Goal: Information Seeking & Learning: Learn about a topic

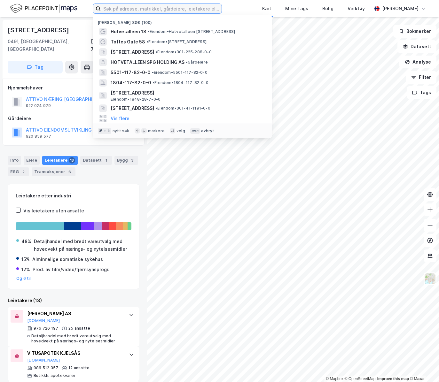
click at [119, 9] on input at bounding box center [161, 9] width 121 height 10
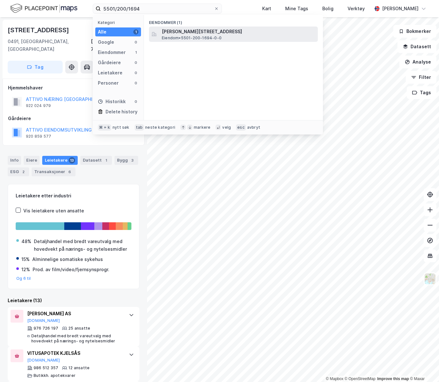
click at [185, 35] on span "Eiendom • 5501-200-1694-0-0" at bounding box center [192, 37] width 60 height 5
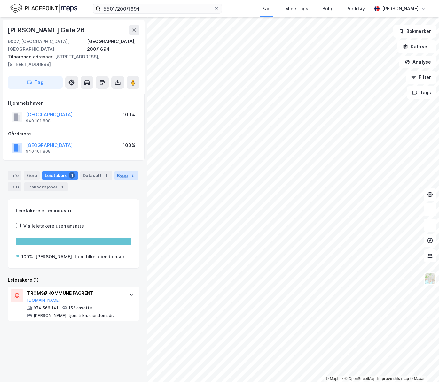
click at [129, 172] on div "2" at bounding box center [132, 175] width 6 height 6
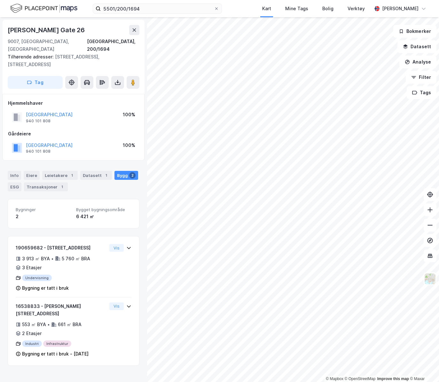
click at [105, 213] on div "6 421 ㎡" at bounding box center [103, 217] width 55 height 8
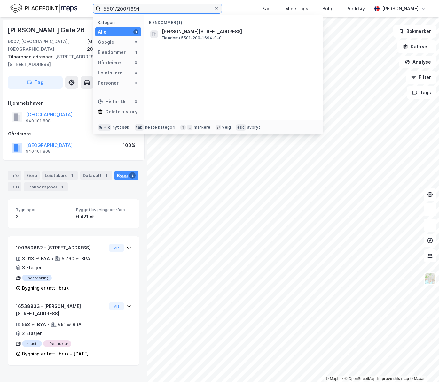
drag, startPoint x: 151, startPoint y: 9, endPoint x: 129, endPoint y: 7, distance: 22.8
click at [129, 7] on input "5501/200/1694" at bounding box center [157, 9] width 113 height 10
click at [141, 10] on input "5501/200/" at bounding box center [157, 9] width 113 height 10
click at [179, 34] on span "5501-200-2347-0-0" at bounding box center [186, 32] width 48 height 8
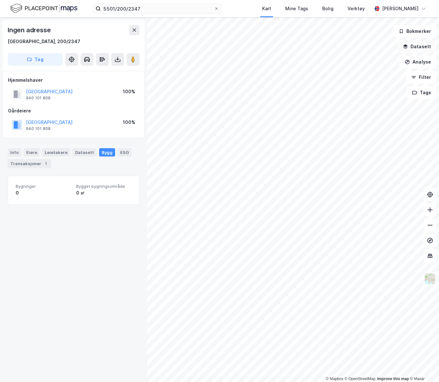
click at [419, 50] on button "Datasett" at bounding box center [416, 46] width 39 height 13
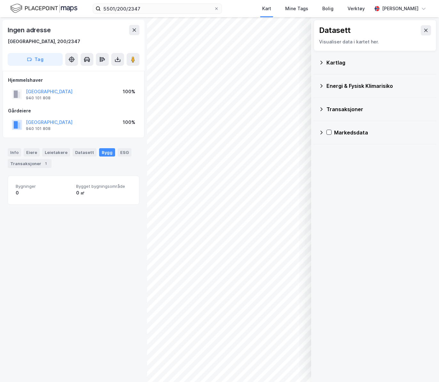
click at [350, 67] on div "Kartlag" at bounding box center [375, 62] width 112 height 15
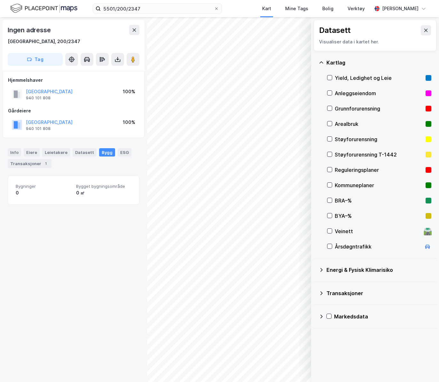
click at [354, 122] on div "Arealbruk" at bounding box center [378, 124] width 88 height 8
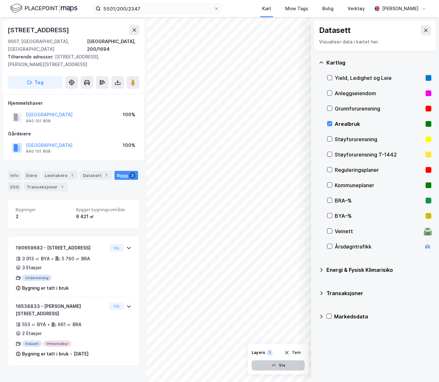
click at [287, 363] on button "Vis" at bounding box center [277, 365] width 53 height 10
click at [284, 351] on icon at bounding box center [286, 351] width 5 height 5
click at [361, 187] on div "Kommuneplaner" at bounding box center [378, 185] width 88 height 8
click at [270, 362] on button "Vis" at bounding box center [277, 365] width 53 height 10
click at [252, 356] on div "Kommuneplaner" at bounding box center [246, 353] width 32 height 5
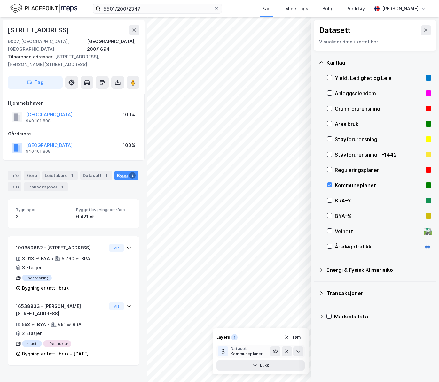
click at [250, 353] on div "Kommuneplaner" at bounding box center [246, 353] width 32 height 5
click at [280, 350] on button at bounding box center [275, 351] width 10 height 10
click at [277, 351] on icon at bounding box center [275, 351] width 5 height 5
click at [277, 351] on icon at bounding box center [275, 351] width 4 height 3
click at [277, 351] on icon at bounding box center [275, 351] width 4 height 1
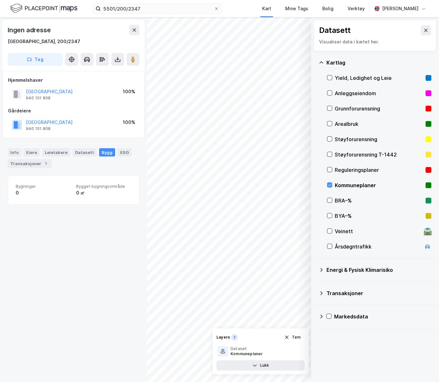
click at [345, 182] on div "Kommuneplaner" at bounding box center [378, 185] width 88 height 8
click at [357, 94] on div "Anleggseiendom" at bounding box center [378, 93] width 88 height 8
click at [358, 106] on div "Grunnforurensning" at bounding box center [378, 109] width 88 height 8
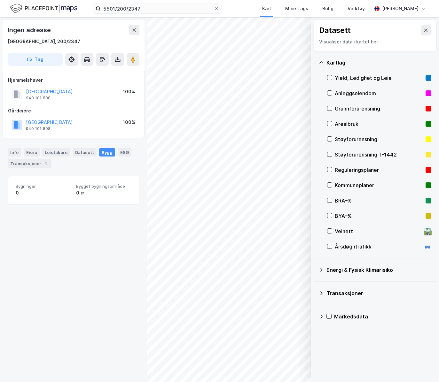
click at [353, 118] on div "Arealbruk" at bounding box center [379, 123] width 104 height 15
click at [353, 124] on div "Arealbruk" at bounding box center [378, 124] width 88 height 8
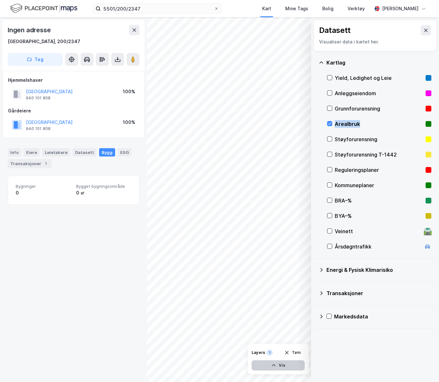
click at [282, 361] on button "Vis" at bounding box center [277, 365] width 53 height 10
click at [274, 351] on icon at bounding box center [275, 351] width 5 height 5
click at [298, 352] on icon at bounding box center [298, 351] width 4 height 2
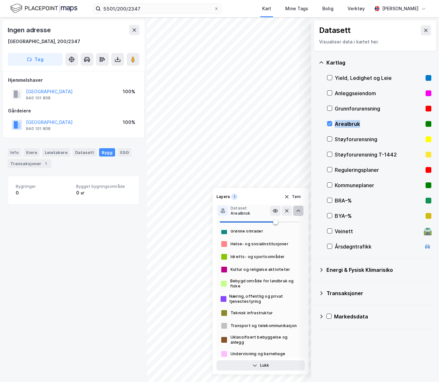
scroll to position [27, 0]
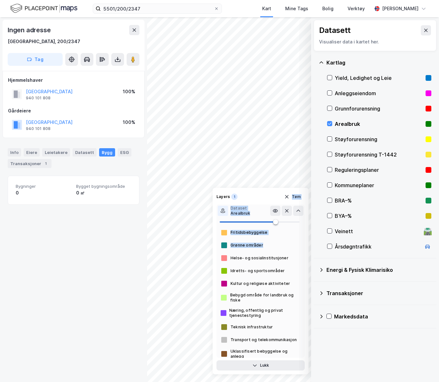
drag, startPoint x: 263, startPoint y: 195, endPoint x: 271, endPoint y: 244, distance: 50.5
click at [271, 244] on div "Layers 1 Tøm Dataset Arealbruk Beredskapstjenester Boligbebyggelse Fritidsbebyg…" at bounding box center [260, 281] width 96 height 187
click at [267, 195] on div "Layers 1 Tøm" at bounding box center [260, 197] width 88 height 10
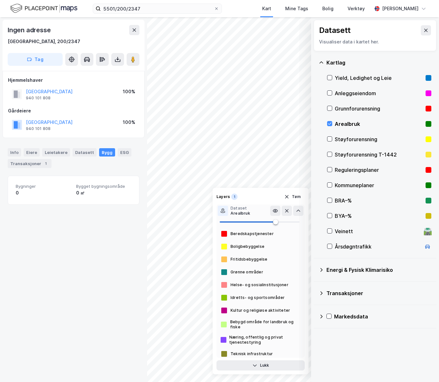
scroll to position [41, 0]
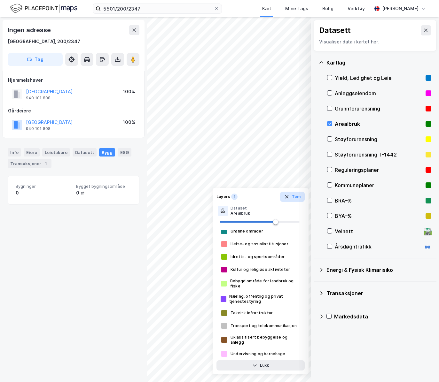
click at [295, 196] on button "Tøm" at bounding box center [292, 197] width 25 height 10
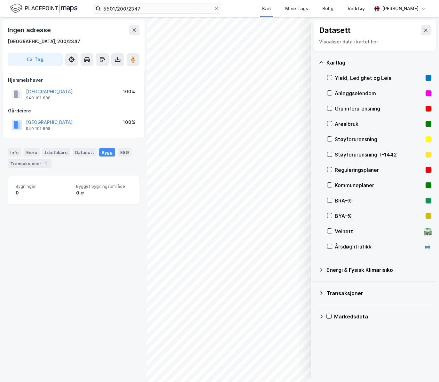
click at [351, 124] on div "Arealbruk" at bounding box center [378, 124] width 88 height 8
click at [280, 367] on button "Vis" at bounding box center [277, 365] width 53 height 10
click at [259, 355] on div "Dataset Arealbruk" at bounding box center [244, 351] width 52 height 10
click at [296, 354] on icon at bounding box center [298, 351] width 5 height 5
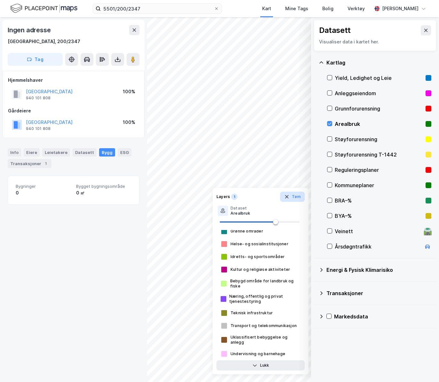
click at [296, 198] on button "Tøm" at bounding box center [292, 197] width 25 height 10
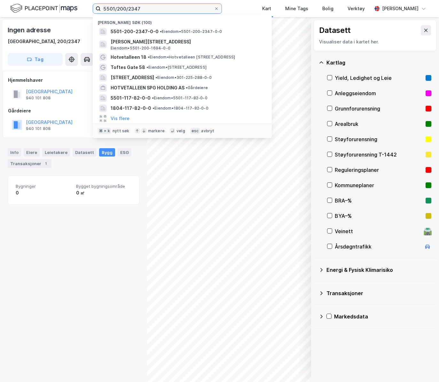
drag, startPoint x: 148, startPoint y: 4, endPoint x: 140, endPoint y: 8, distance: 8.4
click at [139, 8] on input "5501/200/2347" at bounding box center [157, 9] width 113 height 10
click at [141, 9] on input "5501/200/2347" at bounding box center [157, 9] width 113 height 10
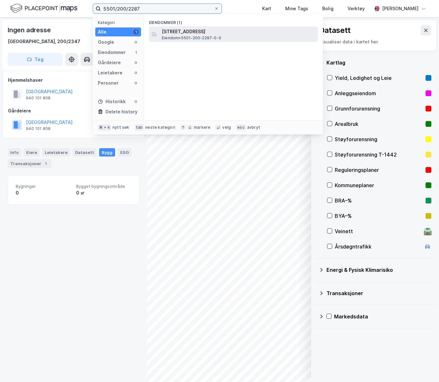
type input "5501/200/2287"
click at [189, 35] on span "Eiendom • 5501-200-2287-0-0" at bounding box center [191, 37] width 59 height 5
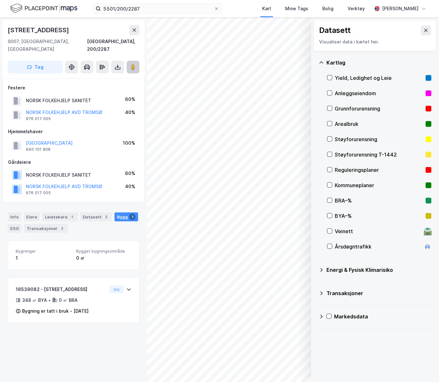
click at [129, 61] on button at bounding box center [133, 67] width 13 height 13
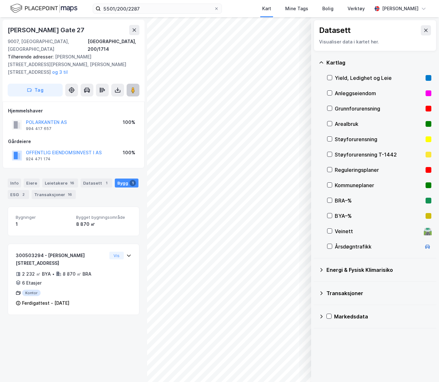
click at [129, 84] on button at bounding box center [133, 90] width 13 height 13
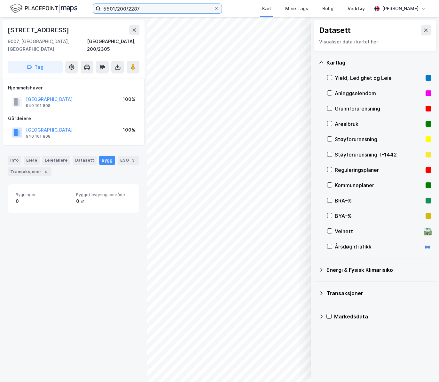
click at [148, 6] on input "5501/200/2287" at bounding box center [157, 9] width 113 height 10
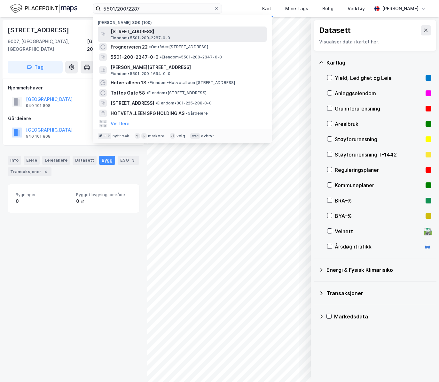
click at [162, 34] on span "[STREET_ADDRESS]" at bounding box center [187, 32] width 153 height 8
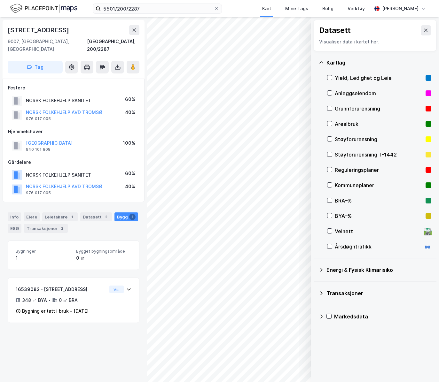
click at [146, 202] on div "© Mapbox © OpenStreetMap Improve this map © Maxar Datasett Visualiser data i ka…" at bounding box center [219, 199] width 439 height 365
click at [60, 212] on div "Leietakere 1" at bounding box center [59, 216] width 35 height 9
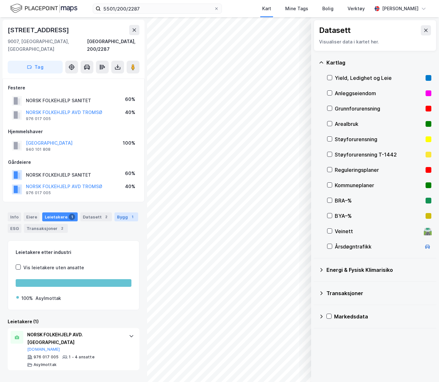
click at [121, 212] on div "Bygg 1" at bounding box center [126, 216] width 24 height 9
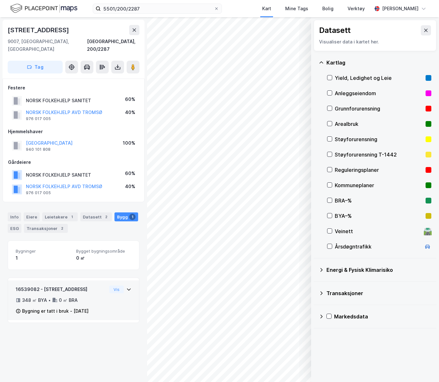
click at [39, 296] on div "348 ㎡ BYA" at bounding box center [34, 300] width 25 height 8
click at [97, 287] on div "16539082 - Strandvegen 24 348 ㎡ BYA • 0 ㎡ BRA Bygning er tatt i bruk - [DATE]" at bounding box center [61, 300] width 91 height 29
click at [99, 287] on div "16539082 - Strandvegen 24 348 ㎡ BYA • 0 ㎡ BRA Bygning er tatt i bruk - [DATE]" at bounding box center [61, 300] width 91 height 29
click at [98, 287] on div "16539082 - Strandvegen 24 348 ㎡ BYA • 0 ㎡ BRA Bygning er tatt i bruk - [DATE]" at bounding box center [61, 300] width 91 height 29
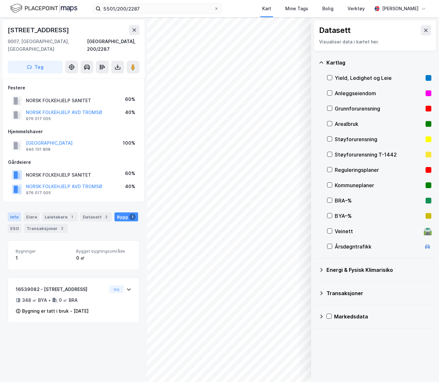
click at [15, 212] on div "Info" at bounding box center [14, 216] width 13 height 9
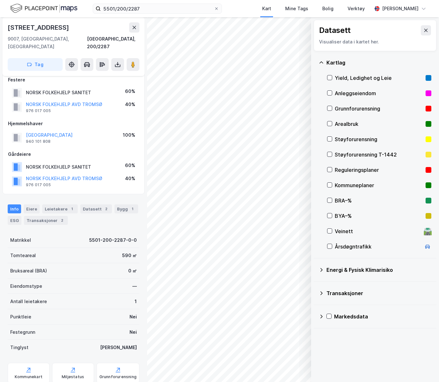
scroll to position [4, 0]
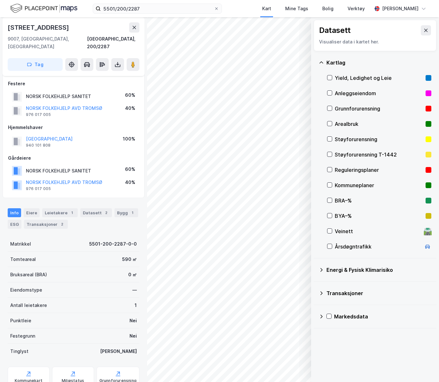
click at [365, 172] on div "Reguleringsplaner" at bounding box center [378, 170] width 88 height 8
click at [365, 171] on div "Reguleringsplaner" at bounding box center [378, 170] width 88 height 8
click at [355, 182] on div "Kommuneplaner" at bounding box center [378, 185] width 88 height 8
click at [279, 357] on div "Layers 1 Tøm" at bounding box center [277, 353] width 53 height 10
click at [281, 361] on button "Vis" at bounding box center [277, 365] width 53 height 10
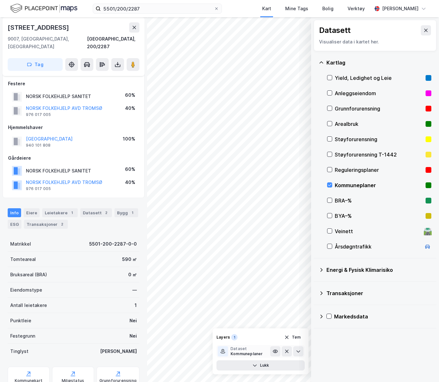
click at [258, 354] on div "Kommuneplaner" at bounding box center [246, 353] width 32 height 5
click at [299, 350] on icon at bounding box center [298, 351] width 4 height 2
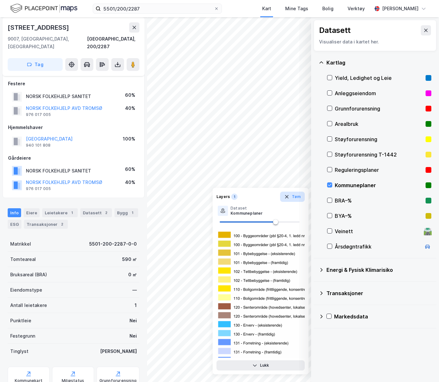
click at [295, 198] on button "Tøm" at bounding box center [292, 197] width 25 height 10
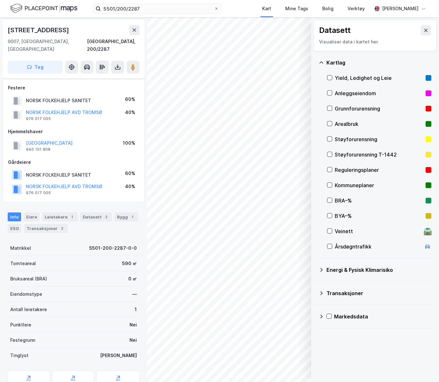
click at [347, 182] on div "Kommuneplaner" at bounding box center [378, 185] width 88 height 8
click at [349, 183] on div "Kommuneplaner" at bounding box center [378, 185] width 88 height 8
click at [353, 123] on div "Arealbruk" at bounding box center [378, 124] width 88 height 8
click at [277, 363] on button "Vis" at bounding box center [277, 365] width 53 height 10
click at [257, 361] on button "Lukk" at bounding box center [260, 365] width 88 height 10
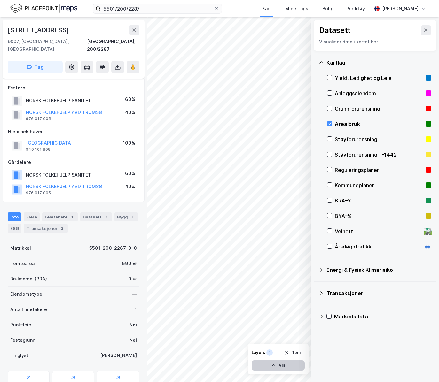
click at [262, 363] on button "Vis" at bounding box center [277, 365] width 53 height 10
click at [299, 355] on button at bounding box center [298, 351] width 10 height 10
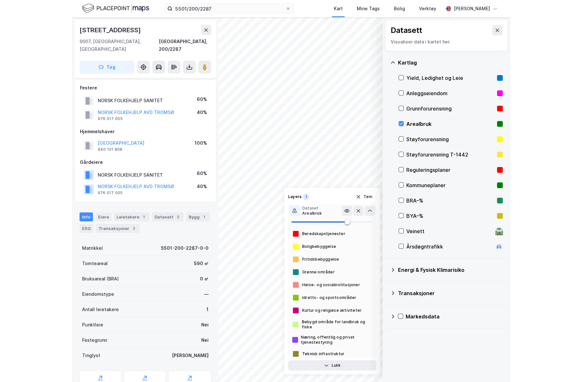
scroll to position [41, 0]
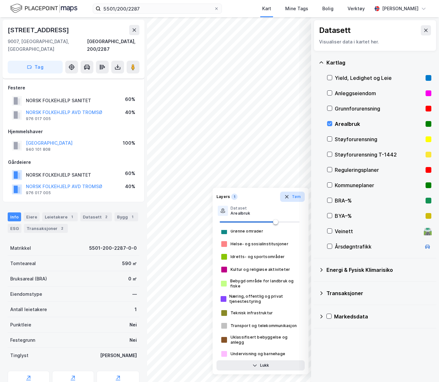
click at [295, 194] on button "Tøm" at bounding box center [292, 197] width 25 height 10
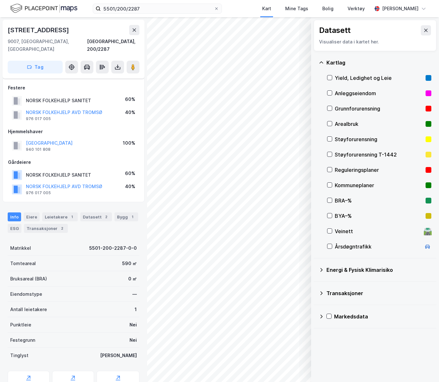
click at [348, 124] on div "Arealbruk" at bounding box center [378, 124] width 88 height 8
click at [348, 125] on div "Arealbruk" at bounding box center [378, 124] width 88 height 8
click at [361, 173] on div "Reguleringsplaner" at bounding box center [378, 170] width 88 height 8
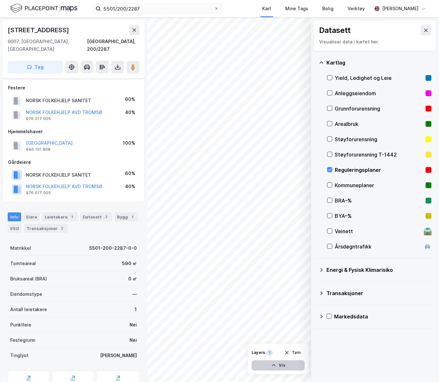
click at [276, 366] on icon "button" at bounding box center [273, 365] width 5 height 5
click at [297, 354] on button at bounding box center [298, 351] width 10 height 10
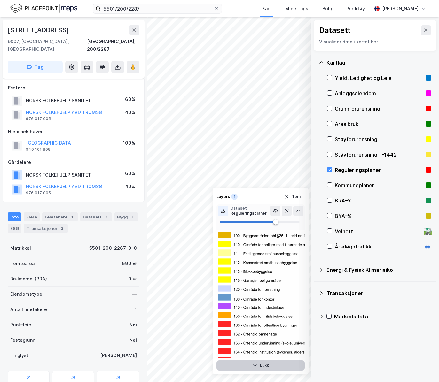
drag, startPoint x: 254, startPoint y: 196, endPoint x: 265, endPoint y: 197, distance: 10.3
click at [261, 213] on div "Layers 1 Tøm Dataset Reguleringsplaner Lukk" at bounding box center [260, 281] width 96 height 187
click at [263, 193] on div "Layers 1 Tøm" at bounding box center [260, 197] width 88 height 10
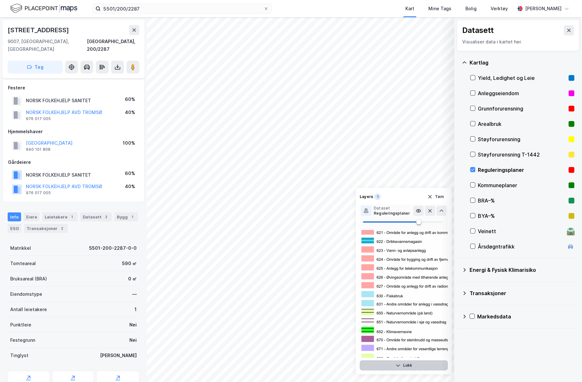
scroll to position [803, 0]
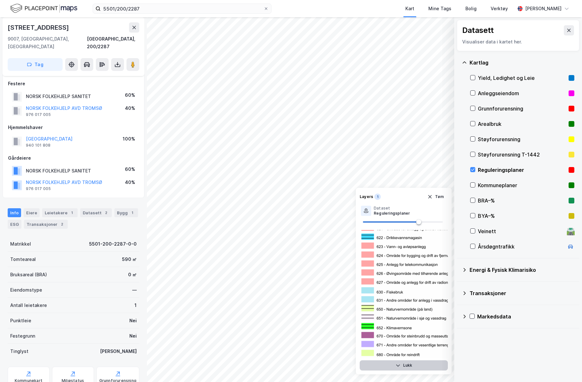
scroll to position [4, 0]
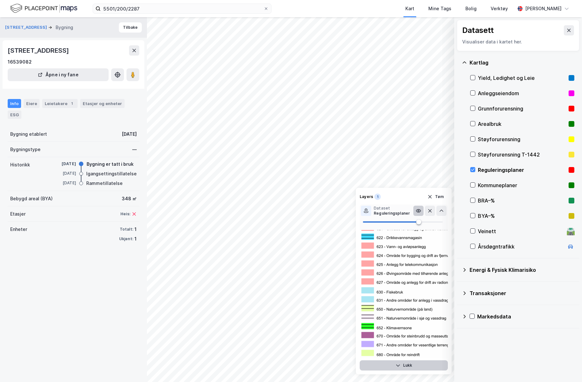
click at [414, 213] on button at bounding box center [418, 211] width 10 height 10
click at [416, 212] on icon at bounding box center [418, 210] width 5 height 5
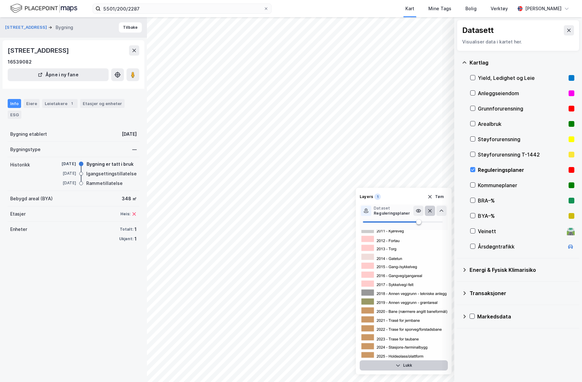
scroll to position [2048, 0]
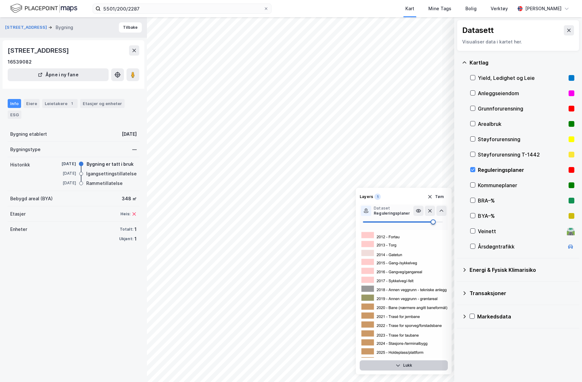
drag, startPoint x: 418, startPoint y: 223, endPoint x: 433, endPoint y: 223, distance: 15.0
click at [426, 223] on span at bounding box center [433, 221] width 5 height 5
type input "100"
drag, startPoint x: 433, startPoint y: 222, endPoint x: 376, endPoint y: 225, distance: 56.6
click at [426, 223] on div "© Mapbox © OpenStreetMap Improve this map © Maxar Datasett Visualiser data i ka…" at bounding box center [291, 199] width 582 height 365
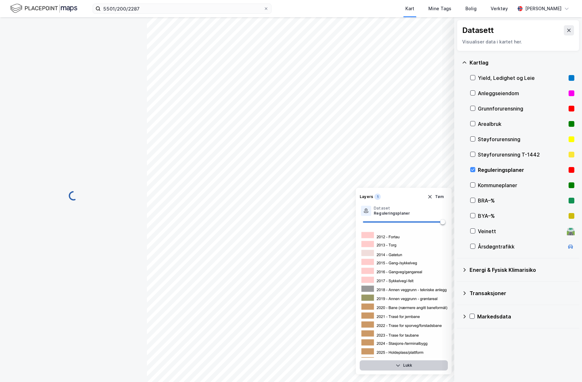
scroll to position [4, 0]
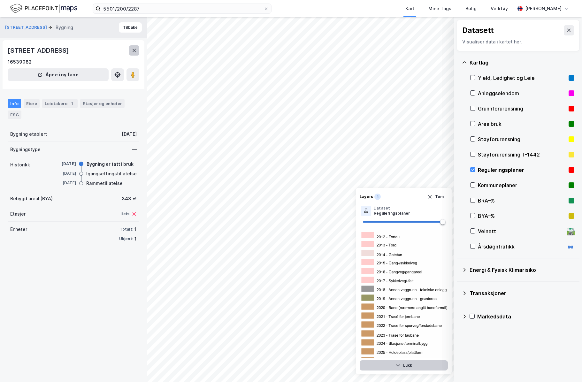
click at [132, 52] on icon at bounding box center [134, 50] width 5 height 5
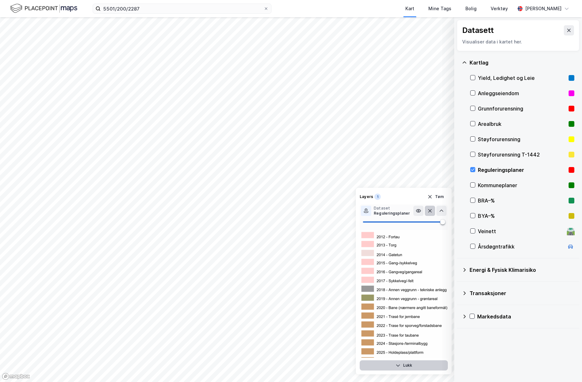
click at [426, 210] on icon at bounding box center [429, 210] width 5 height 5
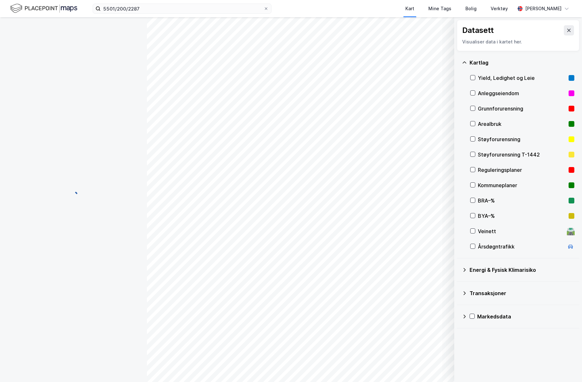
scroll to position [4, 0]
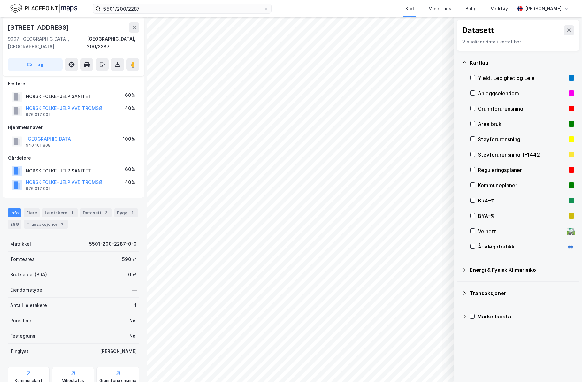
click at [426, 174] on div "Reguleringsplaner" at bounding box center [522, 169] width 104 height 15
click at [425, 366] on button "Vis" at bounding box center [421, 365] width 53 height 10
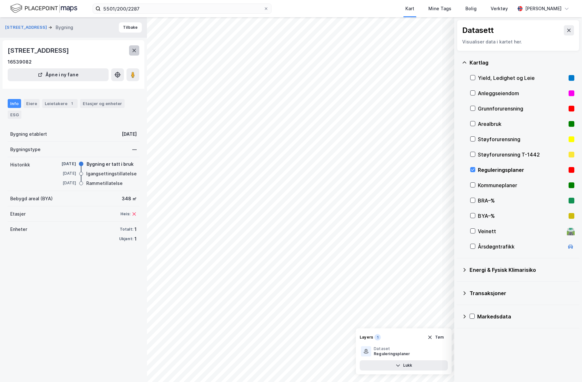
click at [133, 48] on icon at bounding box center [134, 50] width 5 height 5
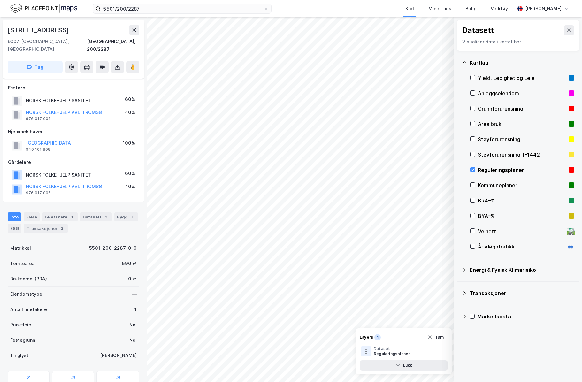
scroll to position [4, 0]
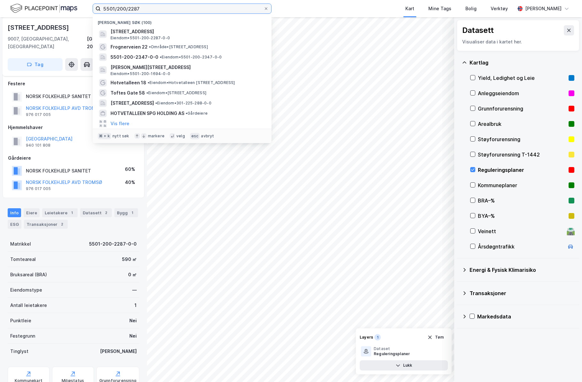
click at [144, 8] on input "5501/200/2287" at bounding box center [182, 9] width 163 height 10
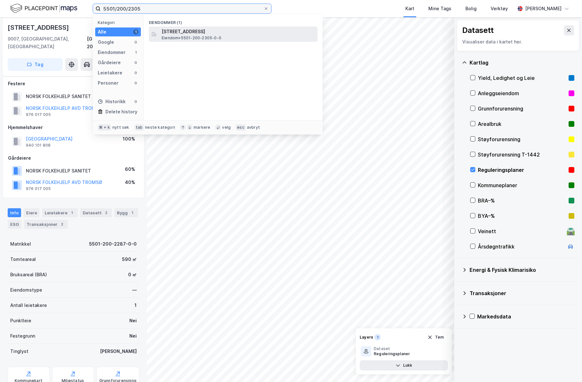
type input "5501/200/2305"
click at [201, 37] on span "Eiendom • 5501-200-2305-0-0" at bounding box center [192, 37] width 60 height 5
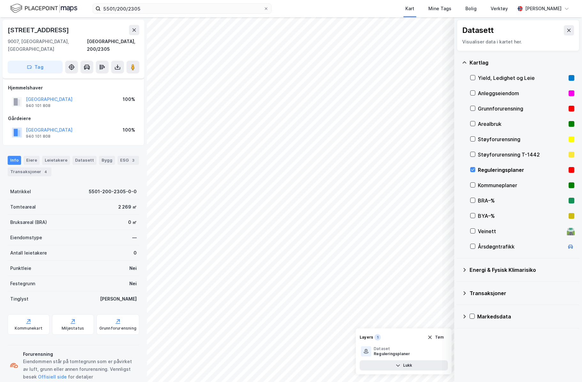
scroll to position [4, 0]
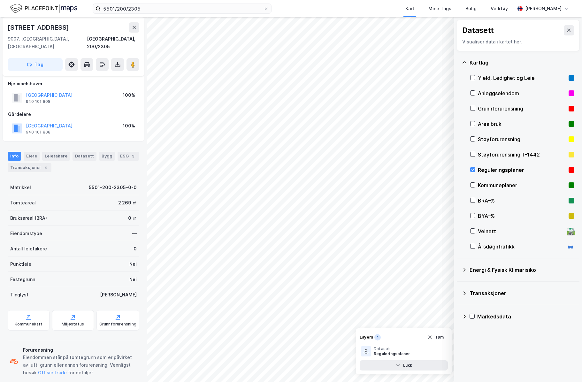
click at [426, 172] on div "Reguleringsplaner" at bounding box center [522, 170] width 88 height 8
click at [103, 152] on div "Bygg" at bounding box center [107, 156] width 16 height 9
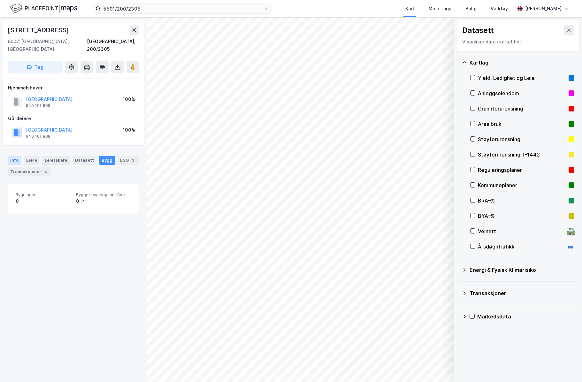
click at [17, 156] on div "Info" at bounding box center [14, 160] width 13 height 9
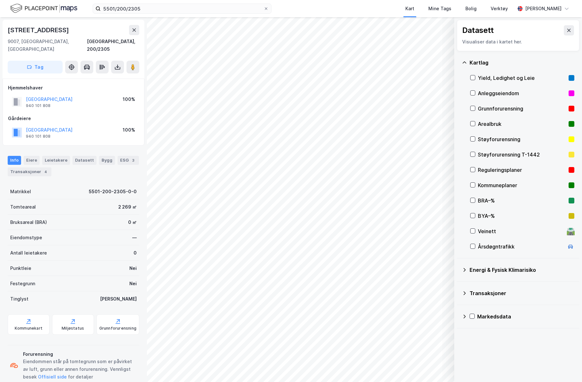
click at [426, 184] on div "Kommuneplaner" at bounding box center [522, 185] width 88 height 8
click at [36, 326] on div "Kommunekart" at bounding box center [29, 328] width 28 height 5
click at [426, 184] on div "Kommuneplaner" at bounding box center [522, 185] width 88 height 8
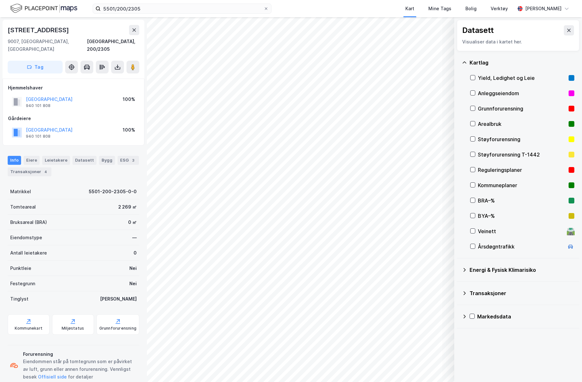
click at [426, 166] on div "Reguleringsplaner" at bounding box center [522, 170] width 88 height 8
click at [415, 368] on icon "button" at bounding box center [416, 365] width 5 height 5
click at [426, 352] on button at bounding box center [441, 351] width 10 height 10
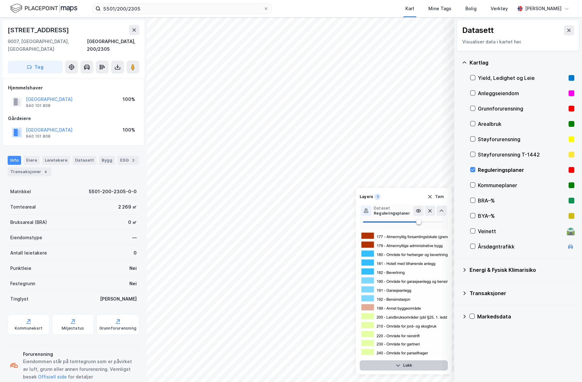
scroll to position [192, 0]
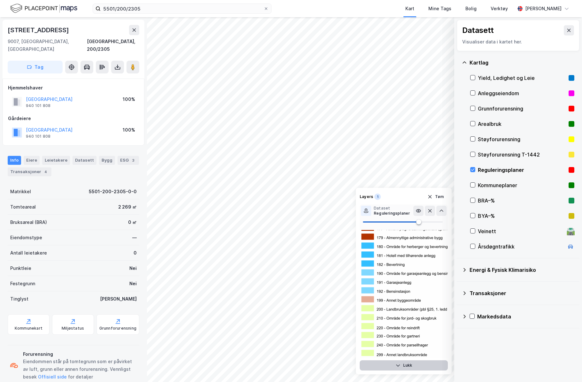
scroll to position [200, 0]
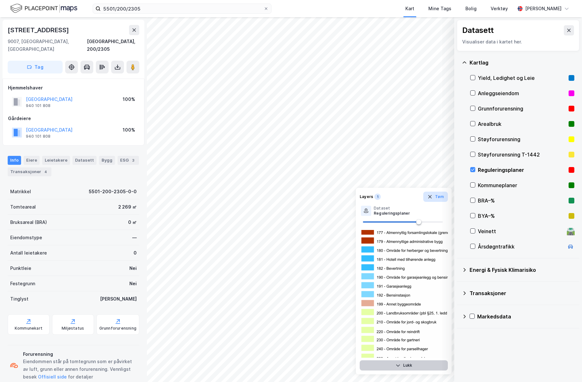
click at [426, 199] on button "Tøm" at bounding box center [435, 197] width 25 height 10
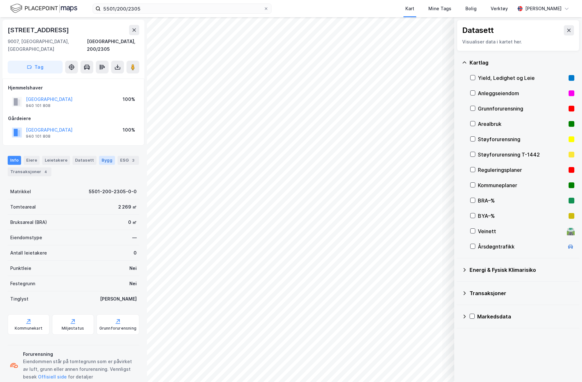
click at [100, 156] on div "Bygg" at bounding box center [107, 160] width 16 height 9
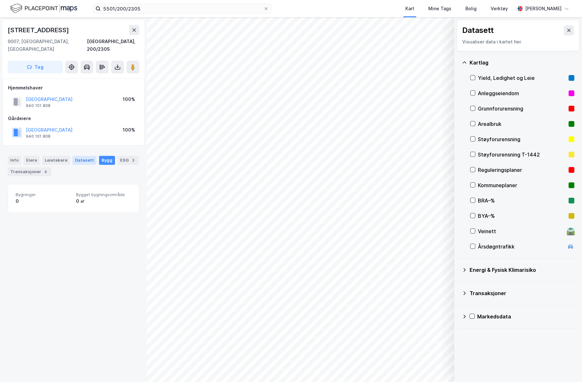
click at [84, 156] on div "Datasett" at bounding box center [85, 160] width 24 height 9
click at [59, 156] on div "Leietakere" at bounding box center [56, 160] width 28 height 9
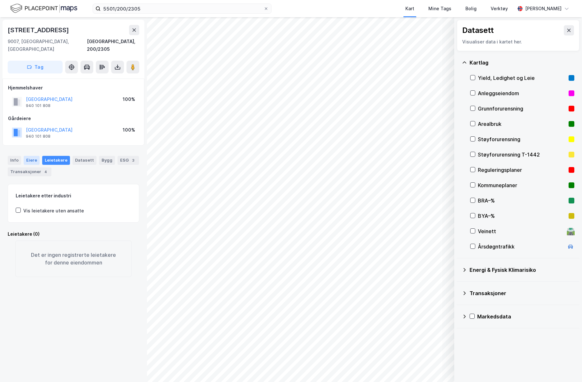
click at [33, 156] on div "Eiere" at bounding box center [32, 160] width 16 height 9
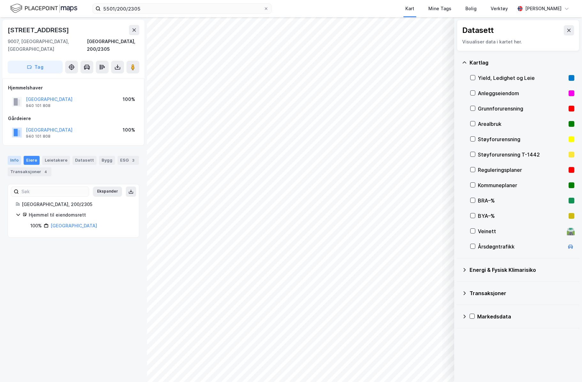
click at [20, 156] on div "Info" at bounding box center [14, 160] width 13 height 9
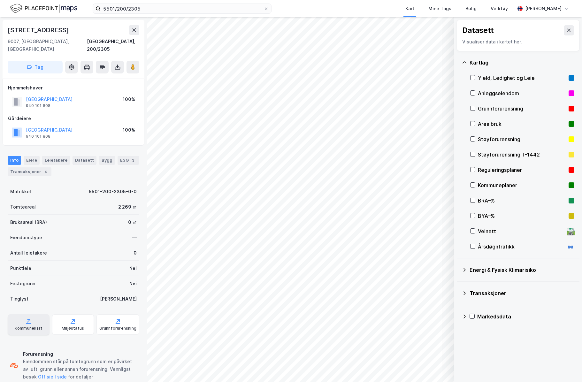
click at [35, 326] on div "Kommunekart" at bounding box center [29, 328] width 28 height 5
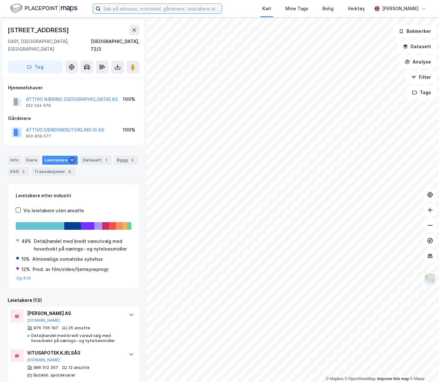
click at [114, 9] on input at bounding box center [161, 9] width 121 height 10
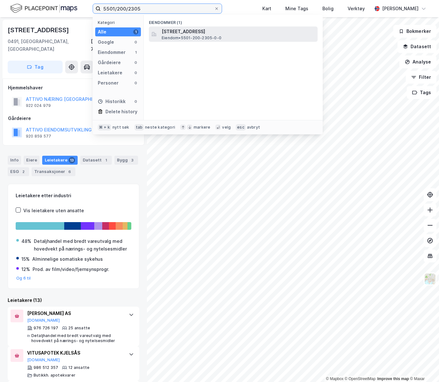
type input "5501/200/2305"
click at [172, 29] on span "[STREET_ADDRESS]" at bounding box center [238, 32] width 153 height 8
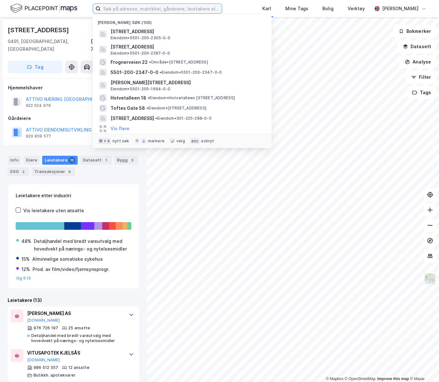
click at [142, 11] on input at bounding box center [161, 9] width 121 height 10
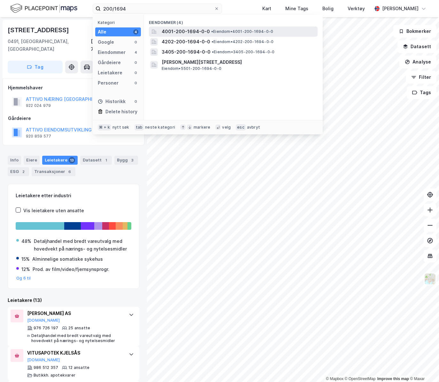
click at [188, 32] on span "4001-200-1694-0-0" at bounding box center [186, 32] width 48 height 8
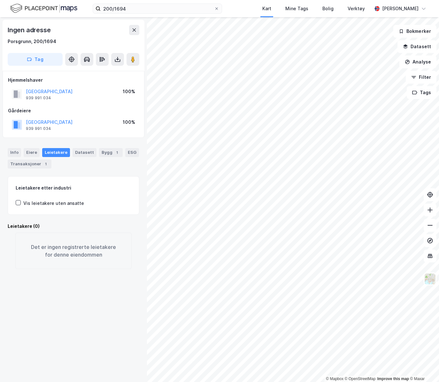
click at [152, 14] on div "200/1694 Kart Mine Tags Bolig Verktøy [PERSON_NAME]" at bounding box center [219, 8] width 439 height 17
click at [149, 10] on input "200/1694" at bounding box center [157, 9] width 113 height 10
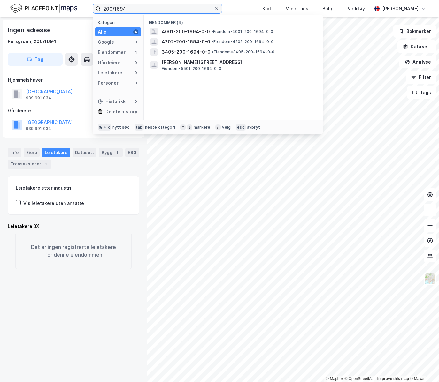
drag, startPoint x: 149, startPoint y: 10, endPoint x: 96, endPoint y: 10, distance: 53.0
click at [96, 10] on label "200/1694" at bounding box center [157, 9] width 129 height 10
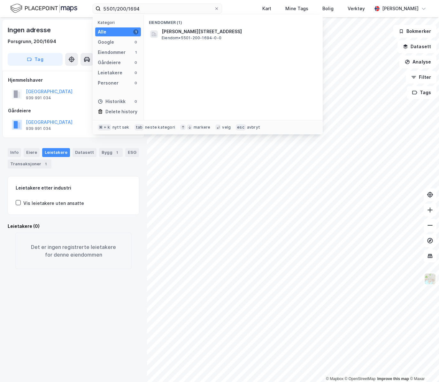
click at [196, 42] on div "Eiendommer (1) [PERSON_NAME][STREET_ADDRESS] • 5501-200-1694-0-0" at bounding box center [233, 67] width 179 height 105
click at [196, 40] on span "Eiendom • 5501-200-1694-0-0" at bounding box center [192, 37] width 60 height 5
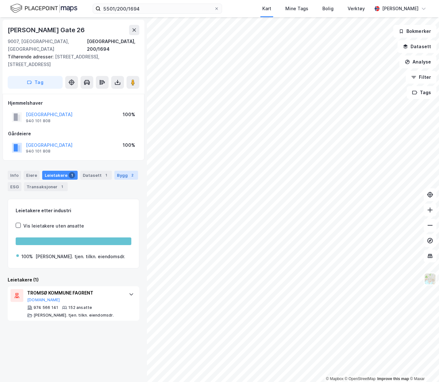
click at [125, 171] on div "Bygg 2" at bounding box center [126, 175] width 24 height 9
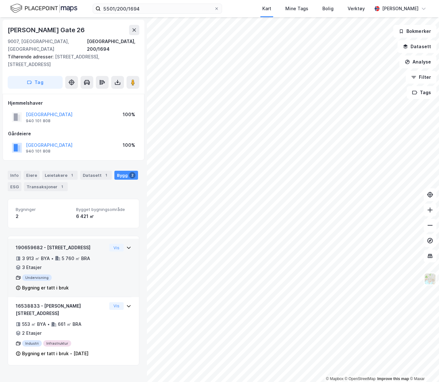
click at [122, 245] on div "190659682 - Strandvegen 18 3 913 ㎡ BYA • 5 760 ㎡ BRA • 3 Etasjer Undervisning B…" at bounding box center [74, 270] width 116 height 53
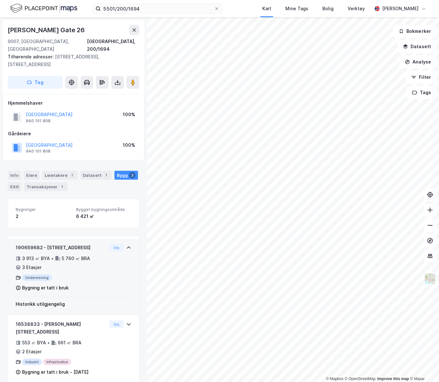
click at [116, 244] on div "190659682 - Strandvegen 18 3 913 ㎡ BYA • 5 760 ㎡ BRA • 3 Etasjer Undervisning B…" at bounding box center [74, 270] width 116 height 53
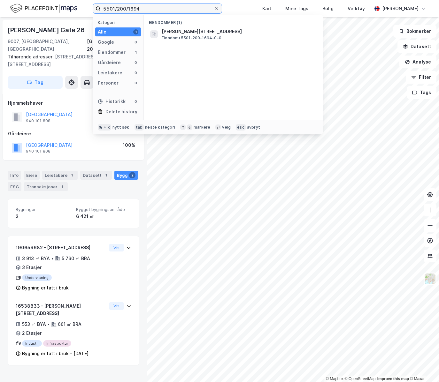
click at [143, 7] on input "5501/200/1694" at bounding box center [157, 9] width 113 height 10
click at [196, 35] on span "5501-200-2347-0-0" at bounding box center [186, 32] width 48 height 8
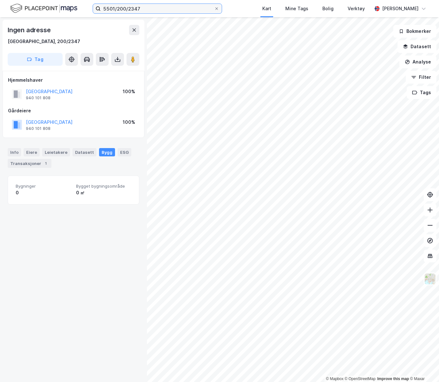
click at [168, 9] on input "5501/200/2347" at bounding box center [157, 9] width 113 height 10
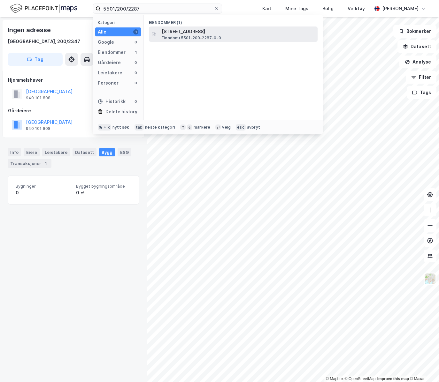
click at [198, 34] on span "[STREET_ADDRESS]" at bounding box center [238, 32] width 153 height 8
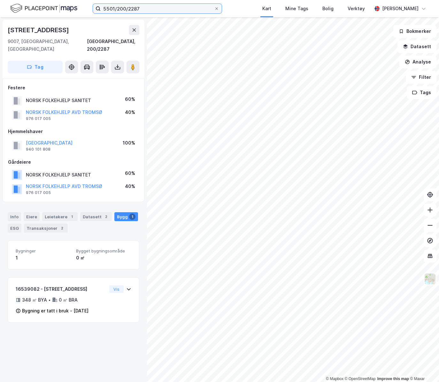
click at [150, 8] on input "5501/200/2287" at bounding box center [157, 9] width 113 height 10
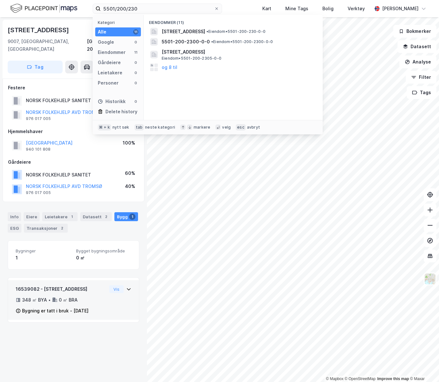
click at [82, 296] on div "348 ㎡ BYA • 0 ㎡ BRA" at bounding box center [61, 300] width 91 height 8
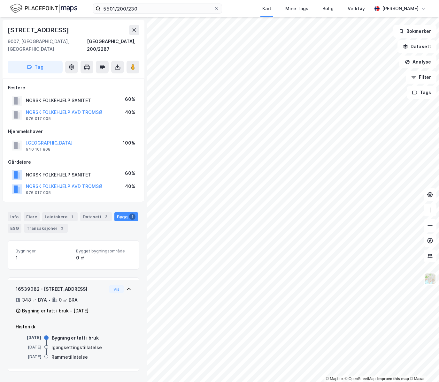
click at [84, 288] on div "16539082 - Strandvegen 24 348 ㎡ BYA • 0 ㎡ BRA Bygning er tatt i bruk - [DATE]" at bounding box center [61, 300] width 91 height 29
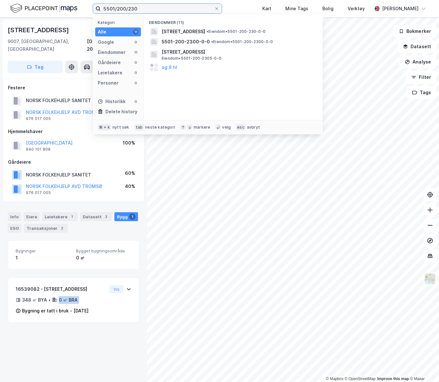
click at [140, 10] on input "5501/200/230" at bounding box center [157, 9] width 113 height 10
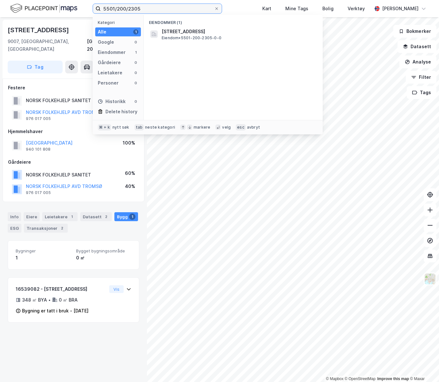
type input "5501/200/2305"
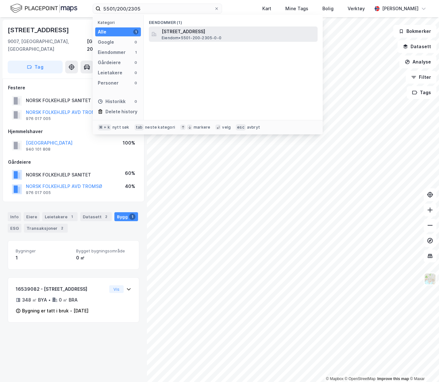
click at [188, 35] on span "[STREET_ADDRESS]" at bounding box center [238, 32] width 153 height 8
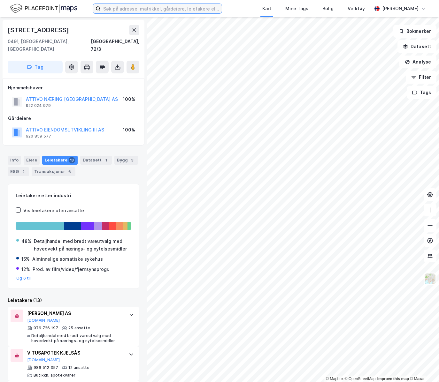
click at [169, 8] on input at bounding box center [161, 9] width 121 height 10
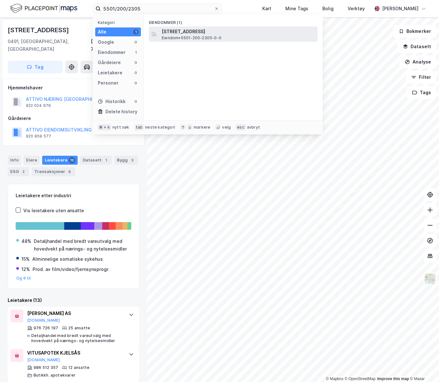
click at [205, 40] on span "Eiendom • 5501-200-2305-0-0" at bounding box center [192, 37] width 60 height 5
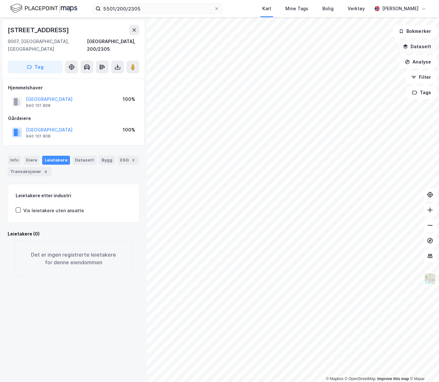
click at [423, 48] on button "Datasett" at bounding box center [416, 46] width 39 height 13
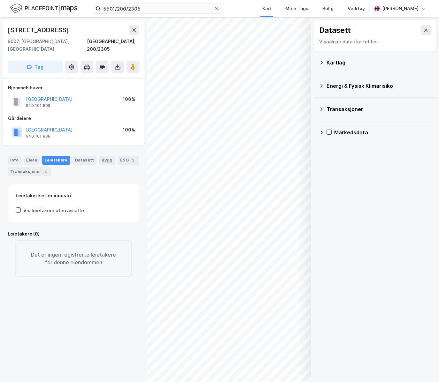
click at [362, 71] on div "Kartlag" at bounding box center [375, 62] width 123 height 23
click at [363, 68] on div "Kartlag" at bounding box center [375, 62] width 112 height 15
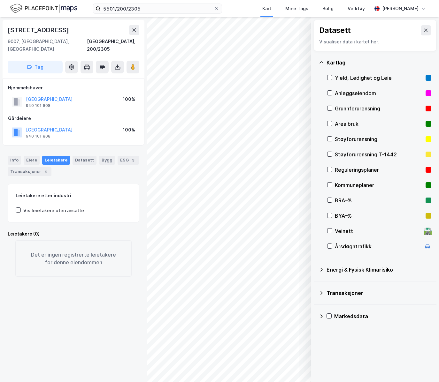
click at [365, 169] on div "Reguleringsplaner" at bounding box center [379, 170] width 88 height 8
click at [293, 365] on button "Vis" at bounding box center [278, 366] width 53 height 10
click at [297, 352] on icon at bounding box center [298, 351] width 5 height 5
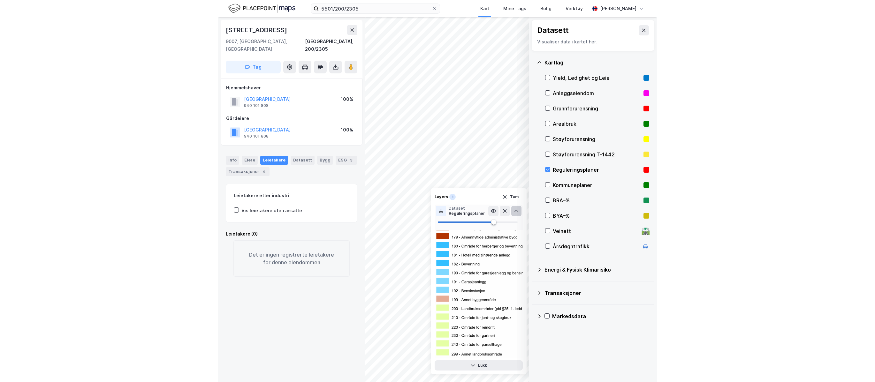
scroll to position [201, 0]
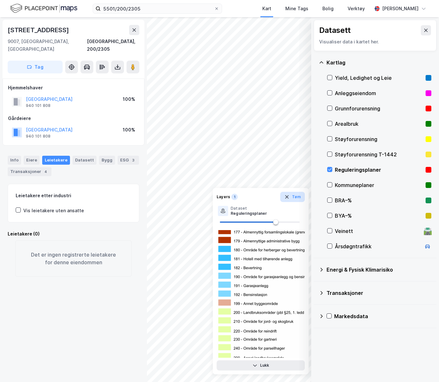
click at [290, 196] on button "Tøm" at bounding box center [292, 197] width 25 height 10
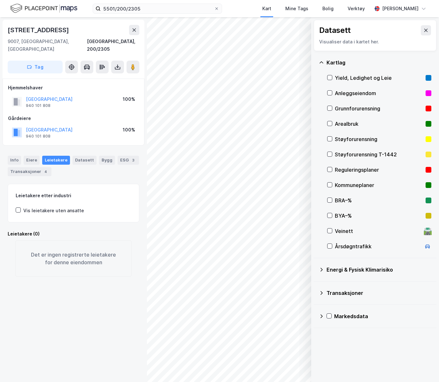
click at [365, 173] on div "Reguleringsplaner" at bounding box center [379, 170] width 88 height 8
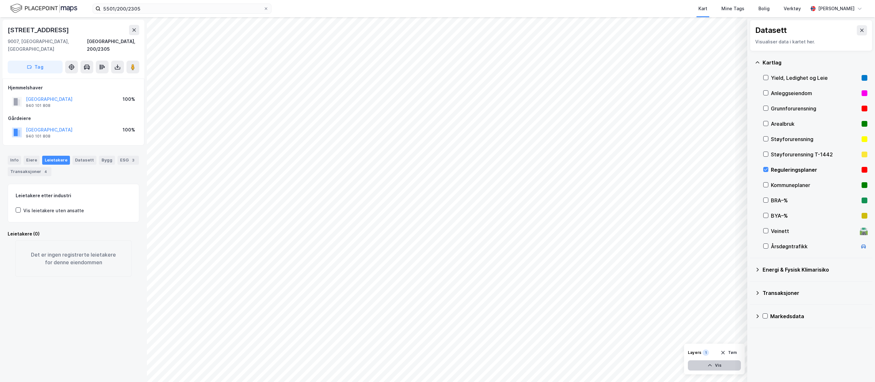
click at [439, 361] on button "Vis" at bounding box center [714, 366] width 53 height 10
click at [439, 354] on button at bounding box center [735, 352] width 10 height 10
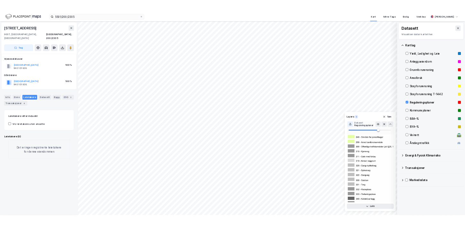
scroll to position [202, 0]
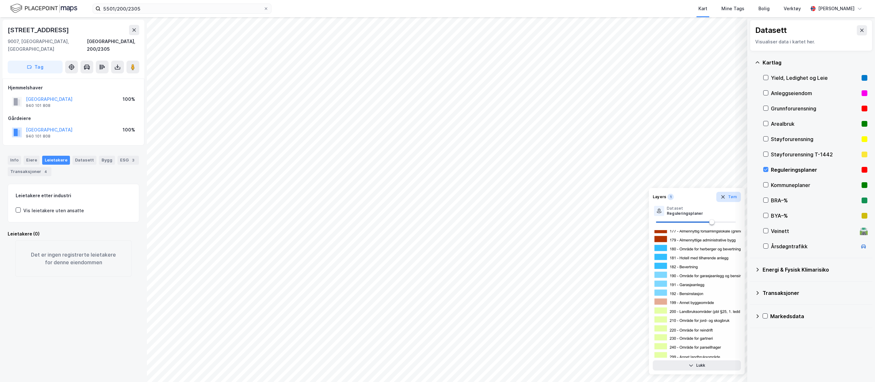
click at [439, 200] on button "Tøm" at bounding box center [729, 197] width 25 height 10
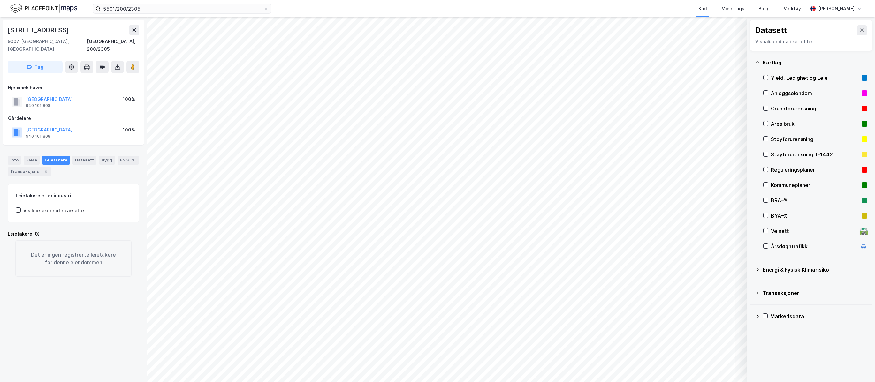
click at [439, 171] on div "Reguleringsplaner" at bounding box center [815, 170] width 88 height 8
click at [439, 170] on div "Reguleringsplaner" at bounding box center [815, 170] width 88 height 8
click at [439, 186] on div "Kommuneplaner" at bounding box center [815, 185] width 88 height 8
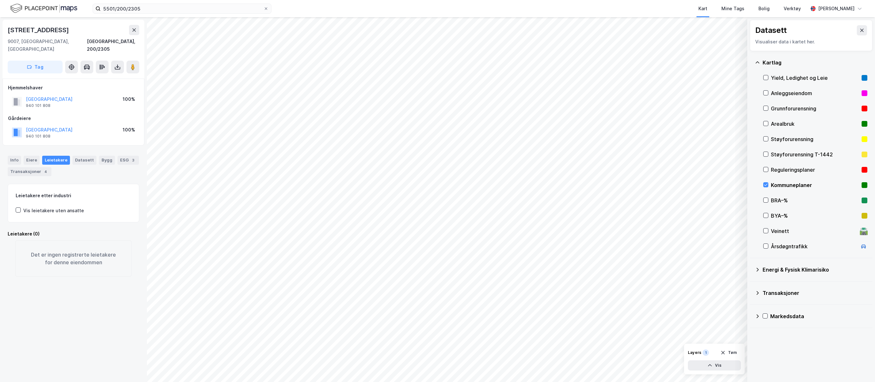
click at [439, 185] on div "Kommuneplaner" at bounding box center [815, 185] width 88 height 8
click at [439, 171] on div "Reguleringsplaner" at bounding box center [815, 170] width 88 height 8
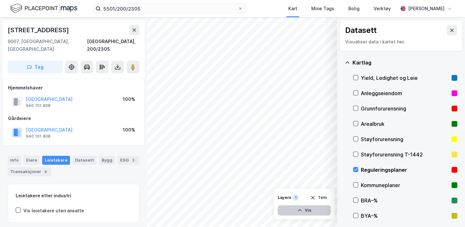
click at [312, 210] on button "Vis" at bounding box center [304, 210] width 53 height 10
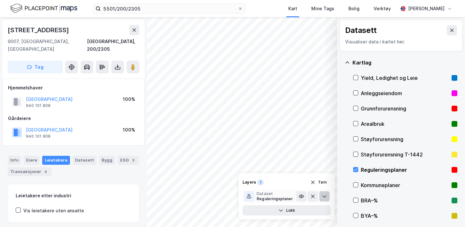
click at [323, 198] on icon at bounding box center [324, 196] width 5 height 5
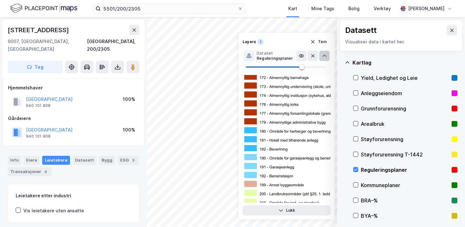
scroll to position [143, 0]
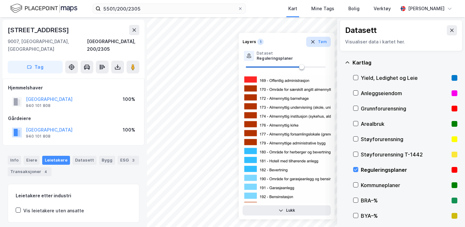
click at [323, 43] on button "Tøm" at bounding box center [318, 42] width 25 height 10
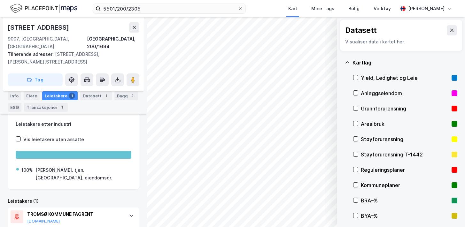
scroll to position [94, 0]
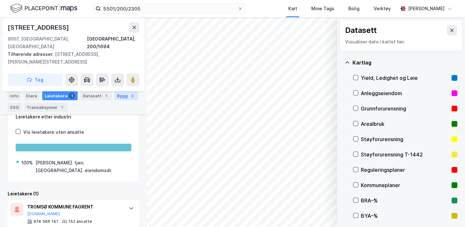
click at [129, 96] on div "2" at bounding box center [132, 96] width 6 height 6
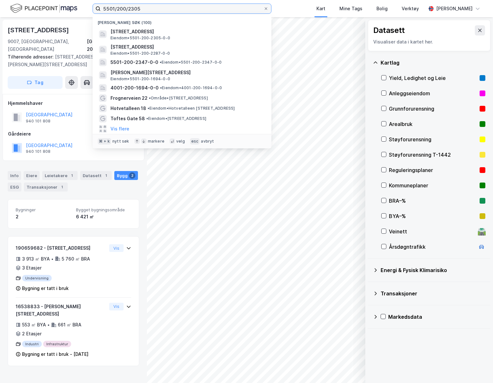
drag, startPoint x: 143, startPoint y: 11, endPoint x: 128, endPoint y: 10, distance: 15.3
click at [128, 10] on input "5501/200/2305" at bounding box center [182, 9] width 163 height 10
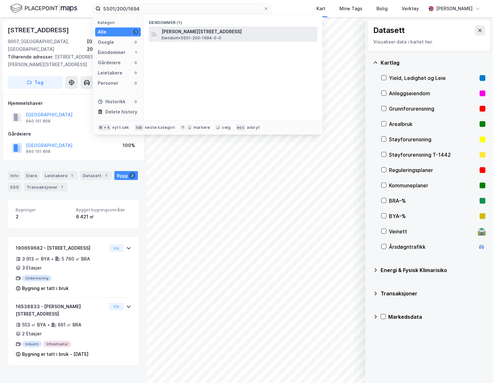
click at [180, 36] on span "Eiendom • 5501-200-1694-0-0" at bounding box center [192, 37] width 60 height 5
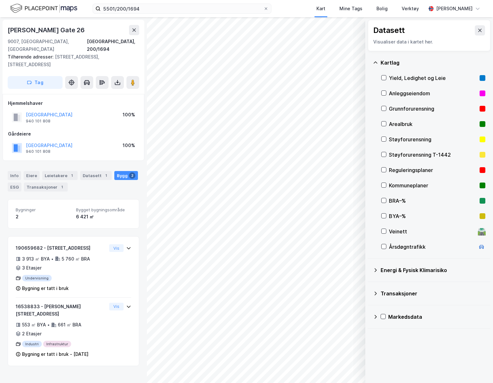
click at [144, 167] on div "© Mapbox © OpenStreetMap Improve this map © Maxar Datasett Visualiser data i ka…" at bounding box center [246, 199] width 493 height 365
click at [144, 8] on input "5501/200/1694" at bounding box center [182, 9] width 163 height 10
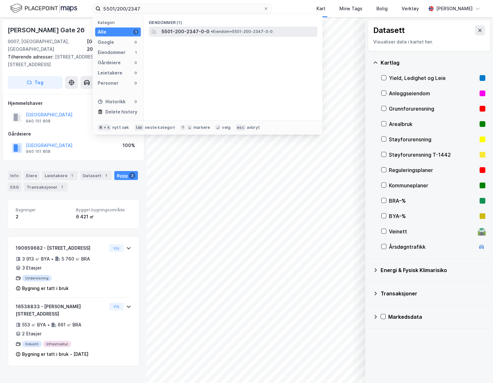
click at [215, 34] on span "• Eiendom • 5501-200-2347-0-0" at bounding box center [242, 31] width 62 height 5
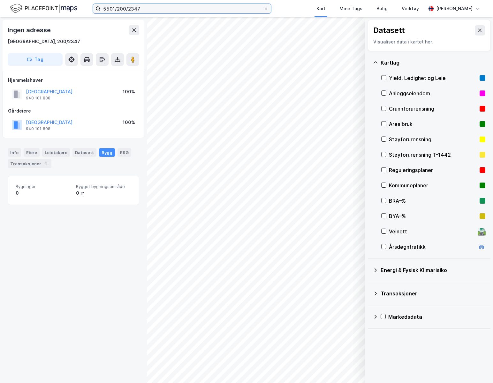
click at [150, 6] on input "5501/200/2347" at bounding box center [182, 9] width 163 height 10
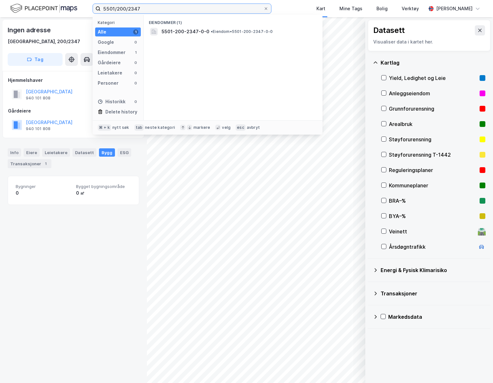
click at [149, 6] on input "5501/200/2347" at bounding box center [182, 9] width 163 height 10
type input "5501/200/2287"
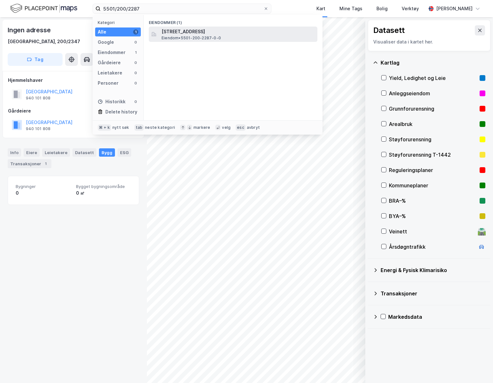
click at [187, 29] on span "[STREET_ADDRESS]" at bounding box center [238, 32] width 153 height 8
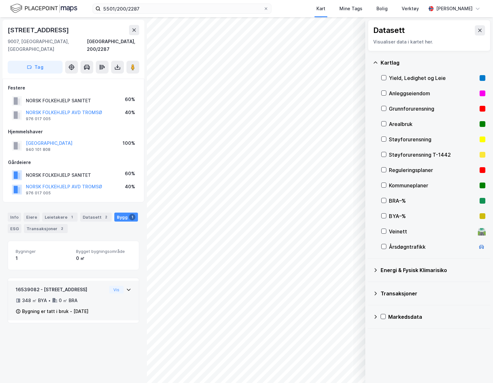
click at [73, 286] on div "16539082 - [STREET_ADDRESS]" at bounding box center [61, 290] width 91 height 8
